Goal: Information Seeking & Learning: Understand process/instructions

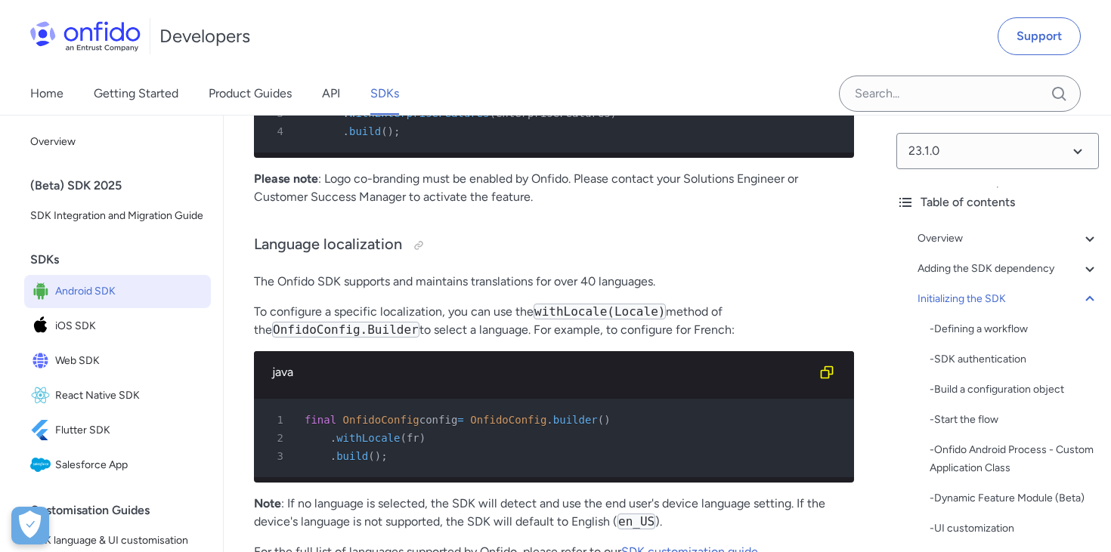
click at [629, 304] on code "withLocale(Locale)" at bounding box center [599, 312] width 132 height 16
copy code "Locale"
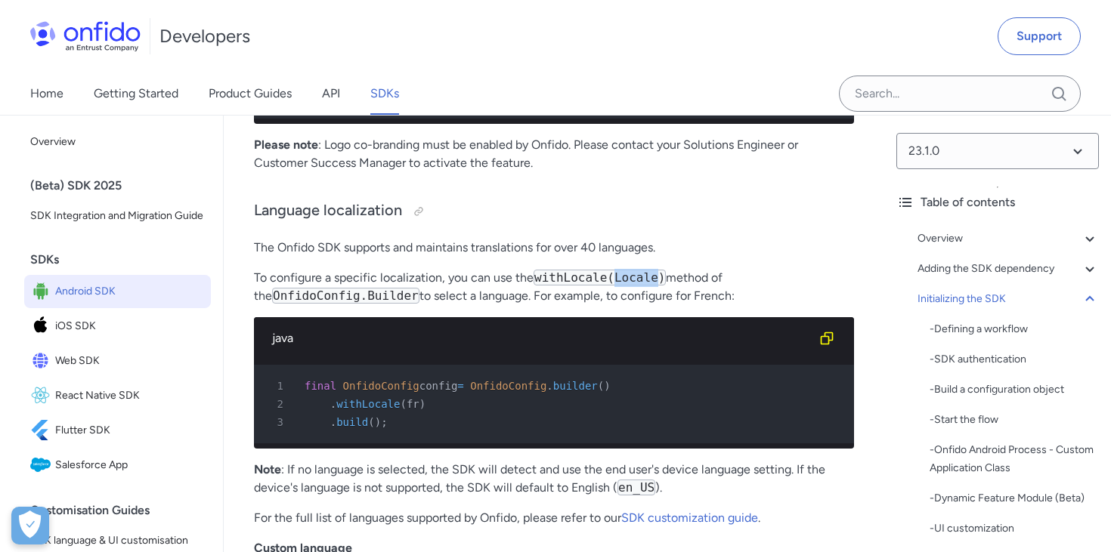
scroll to position [10548, 0]
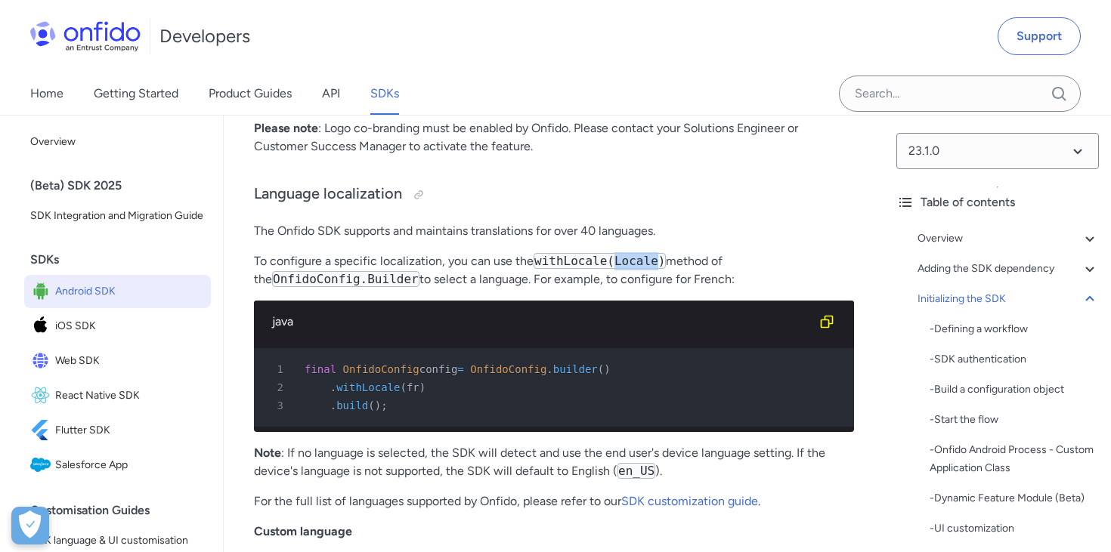
click at [633, 253] on code "withLocale(Locale)" at bounding box center [599, 261] width 132 height 16
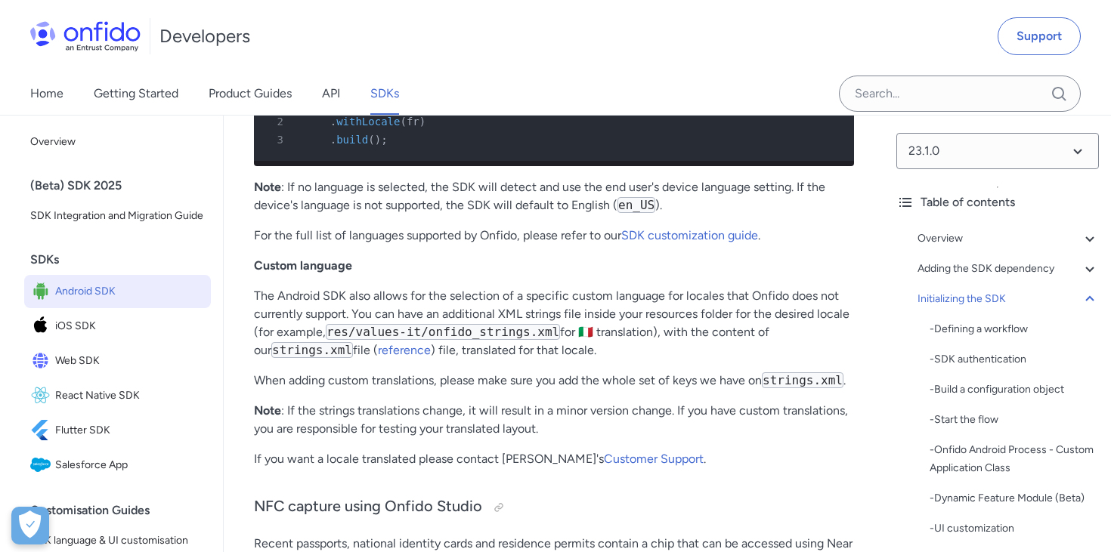
scroll to position [10811, 0]
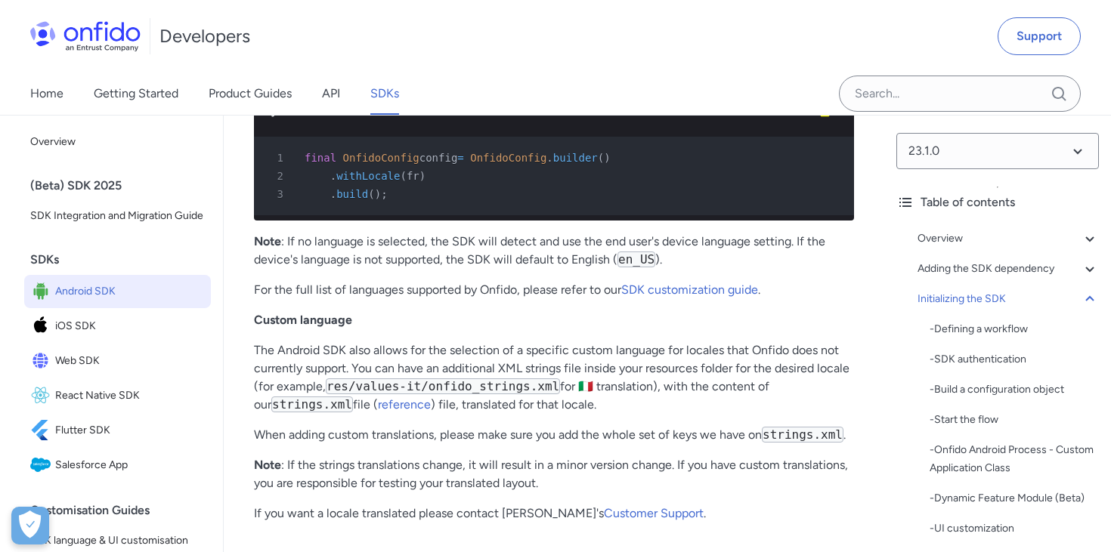
scroll to position [10761, 0]
